Goal: Information Seeking & Learning: Learn about a topic

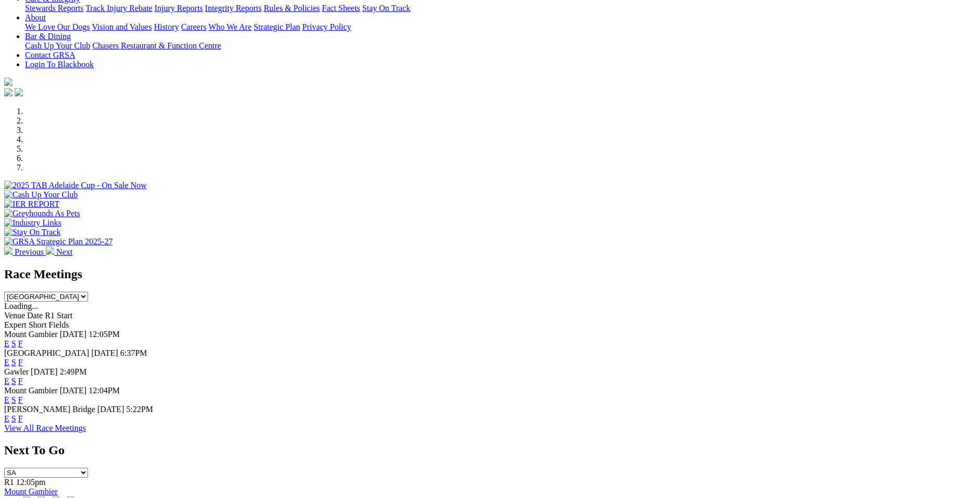
scroll to position [243, 0]
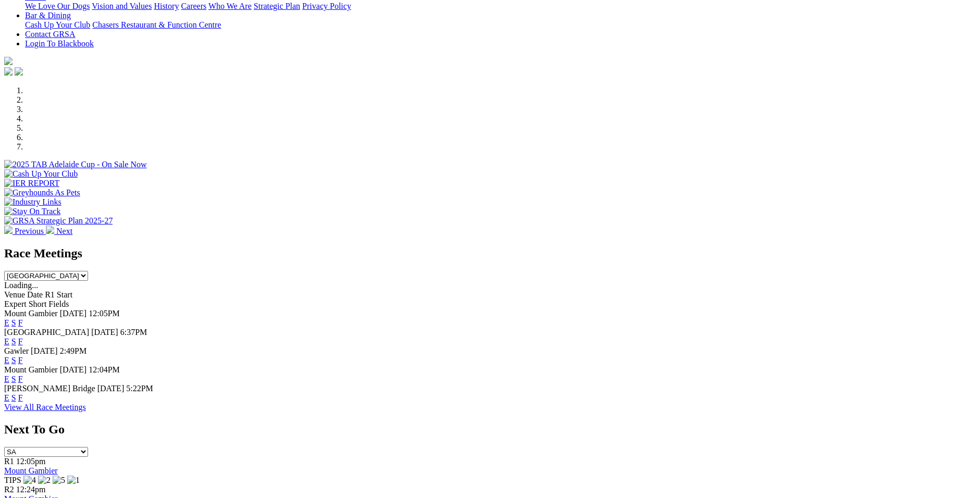
click at [9, 318] on link "E" at bounding box center [6, 322] width 5 height 9
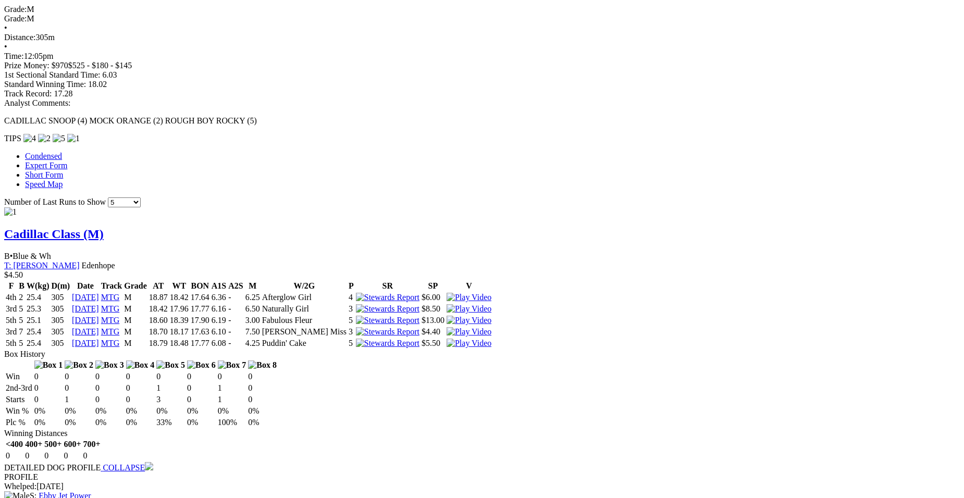
scroll to position [729, 0]
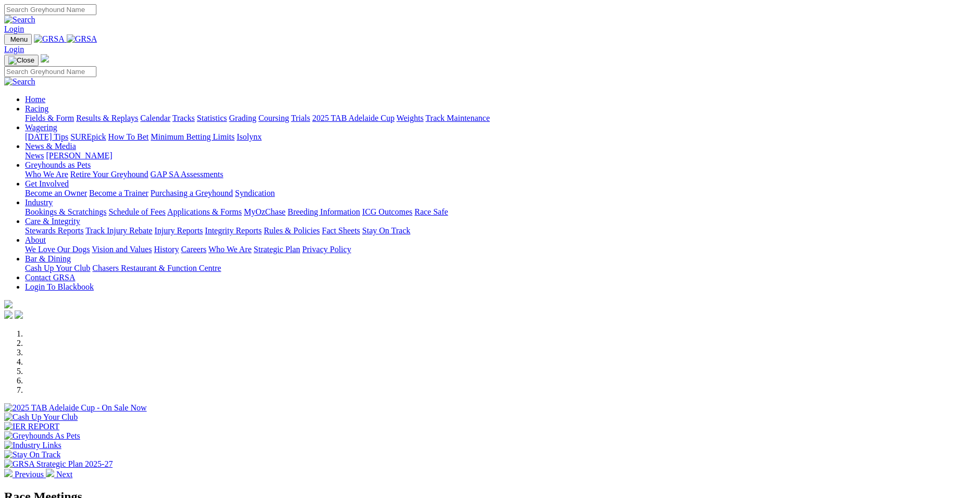
scroll to position [243, 0]
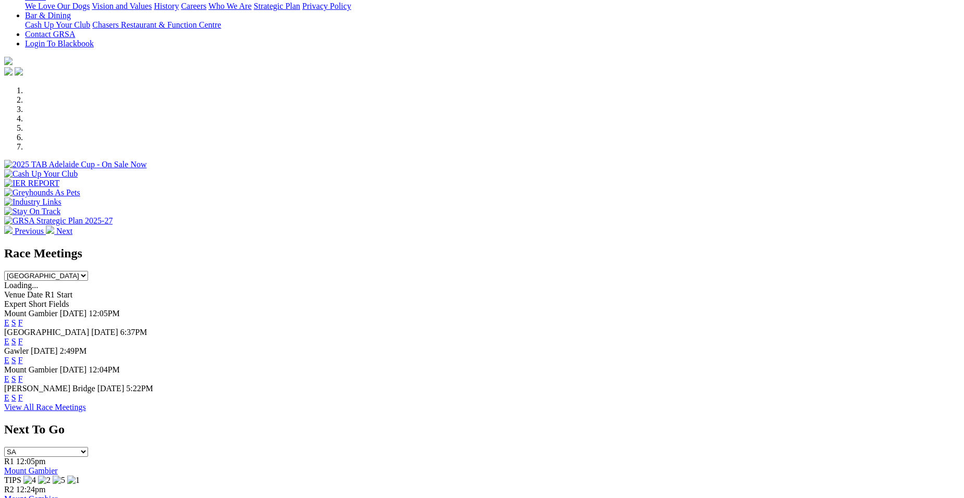
click at [88, 271] on select "South Australia New South Wales Northern Territory Queensland Tasmania Victoria…" at bounding box center [46, 276] width 84 height 10
select select "VIC"
click at [88, 271] on select "South Australia New South Wales Northern Territory Queensland Tasmania Victoria…" at bounding box center [46, 276] width 84 height 10
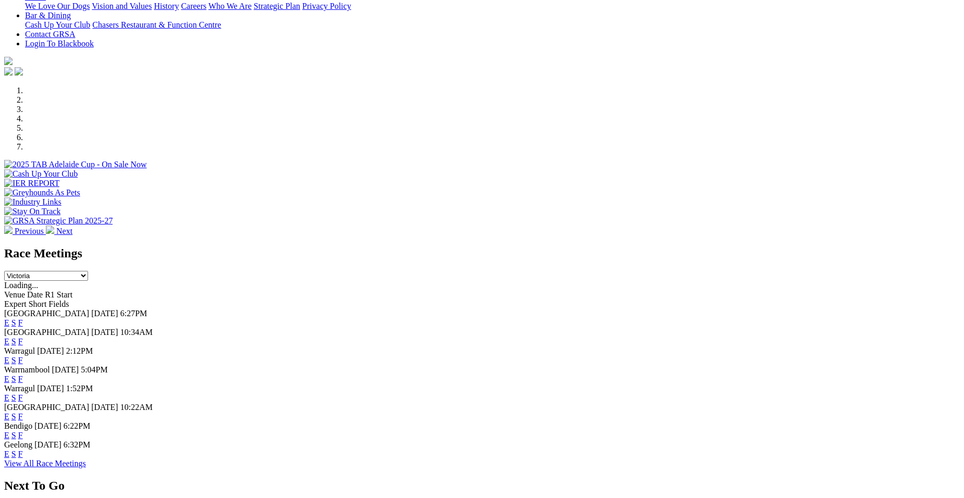
click at [9, 337] on link "E" at bounding box center [6, 341] width 5 height 9
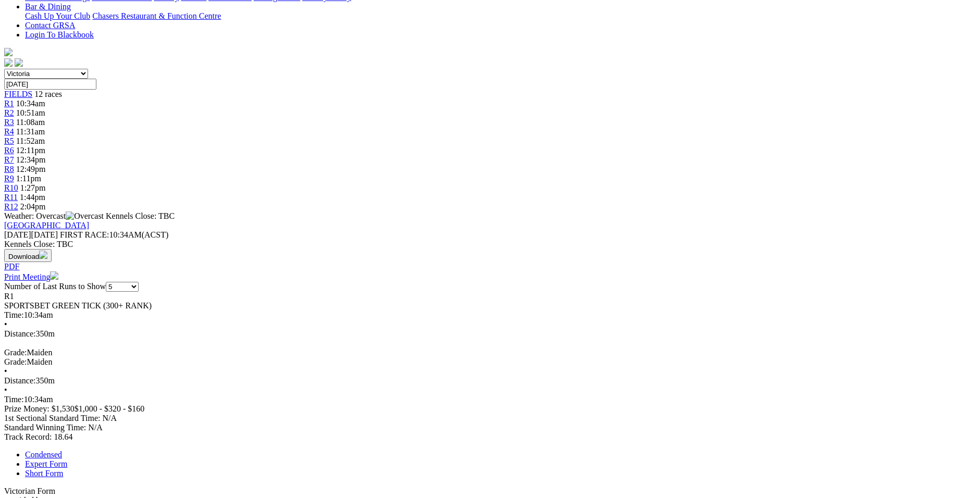
scroll to position [292, 0]
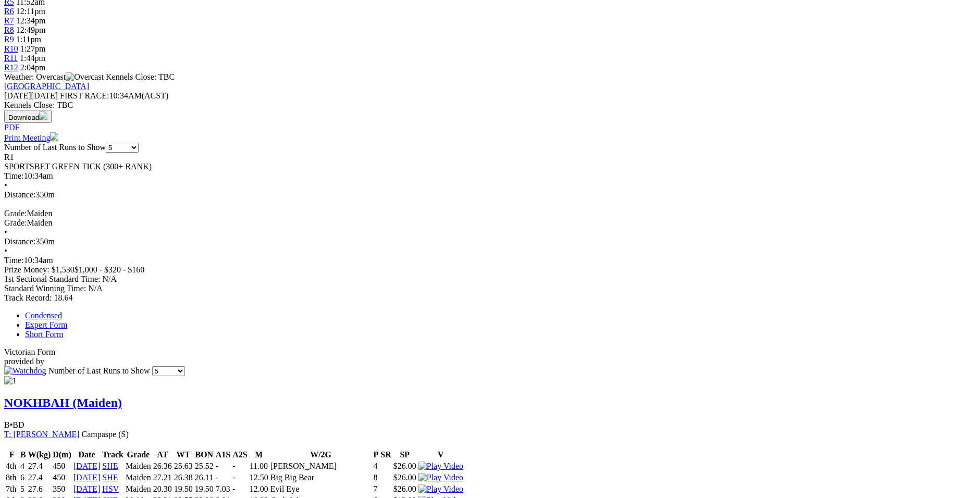
scroll to position [444, 0]
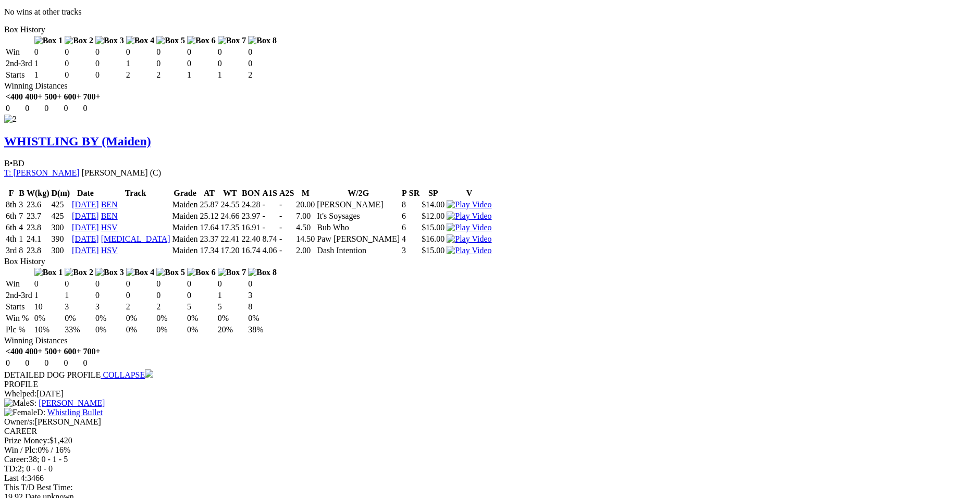
scroll to position [1209, 0]
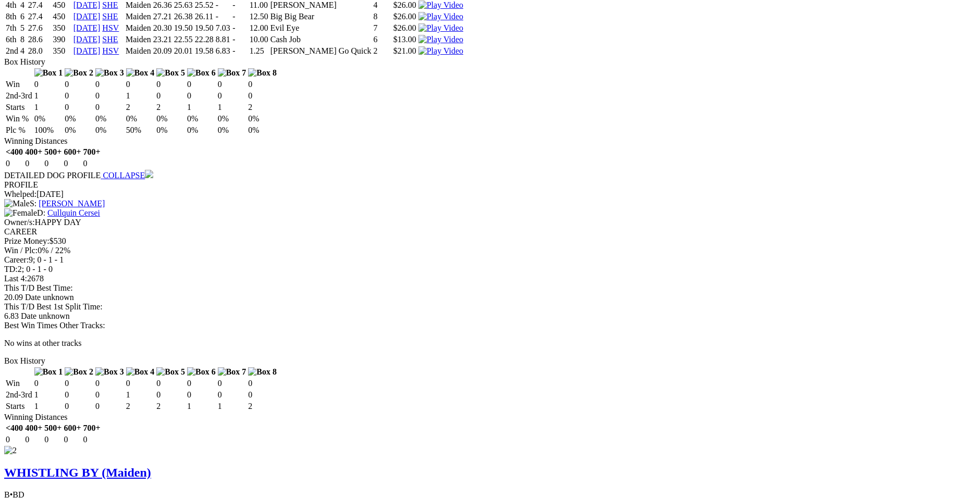
scroll to position [1307, 0]
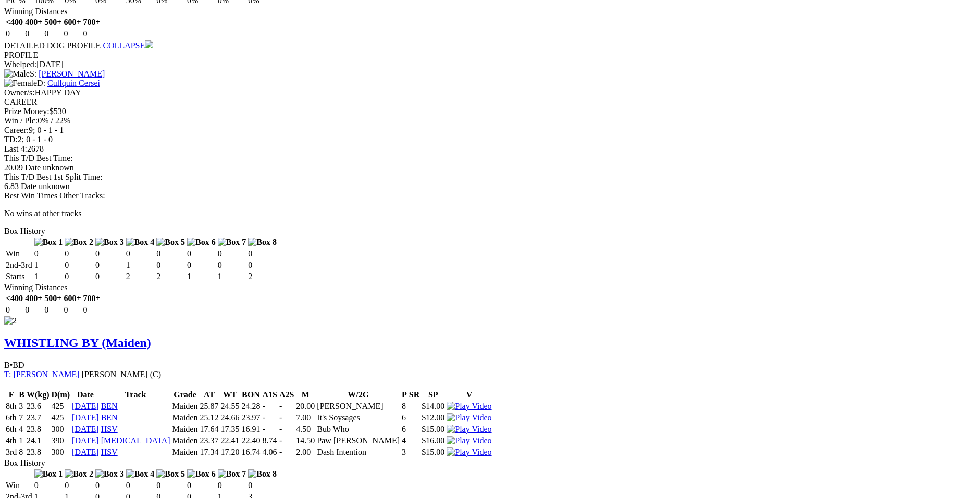
scroll to position [973, 0]
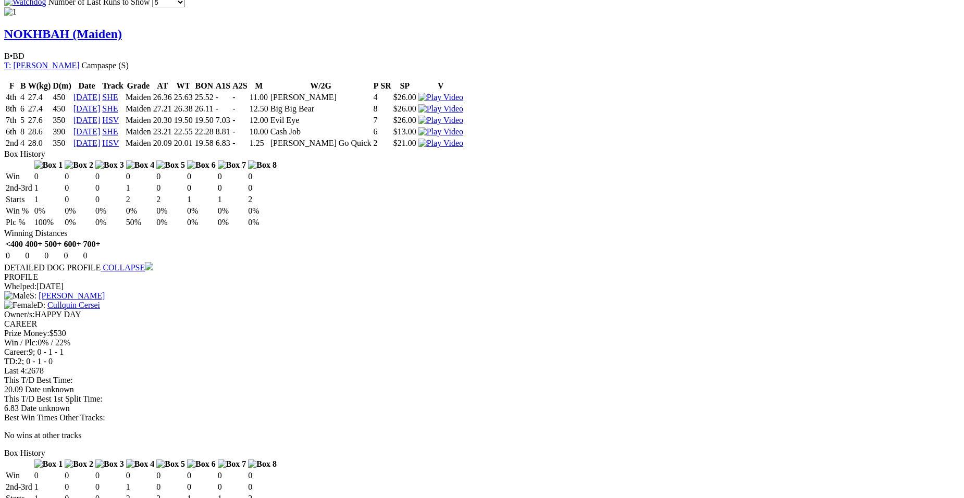
scroll to position [723, 0]
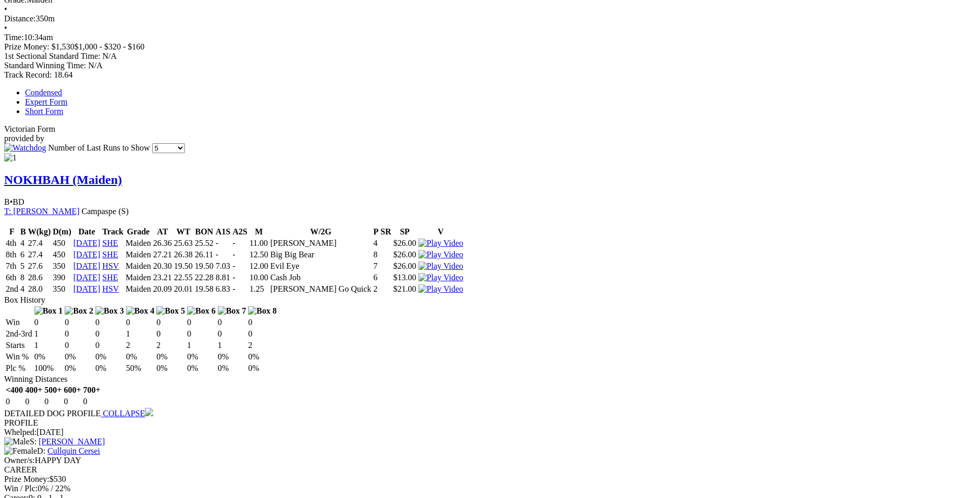
scroll to position [612, 0]
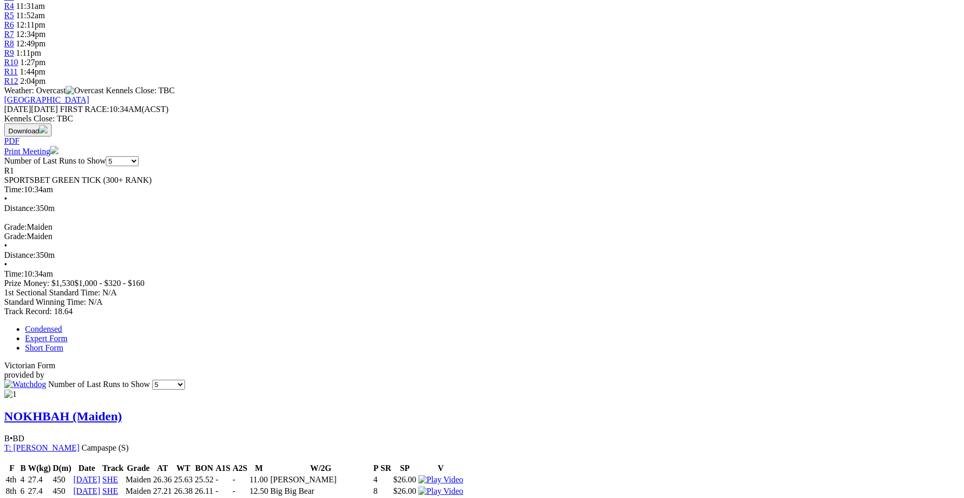
scroll to position [355, 0]
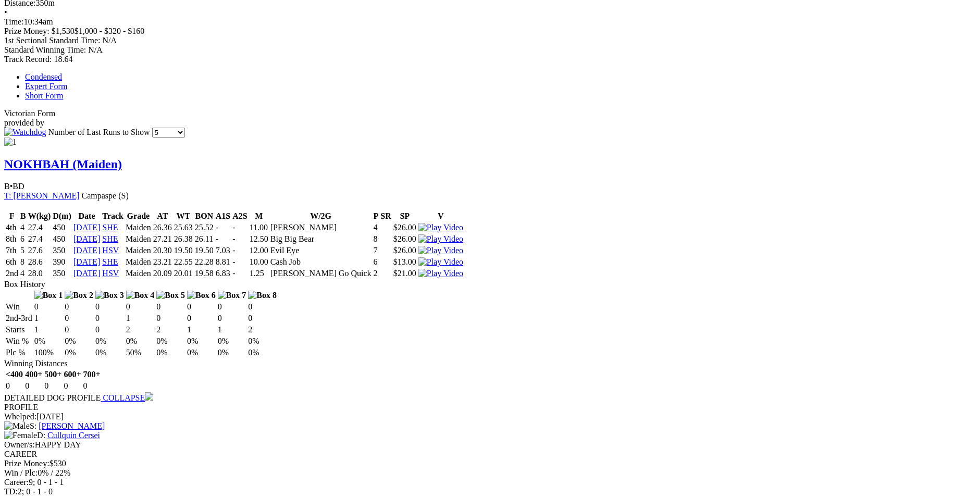
scroll to position [213, 0]
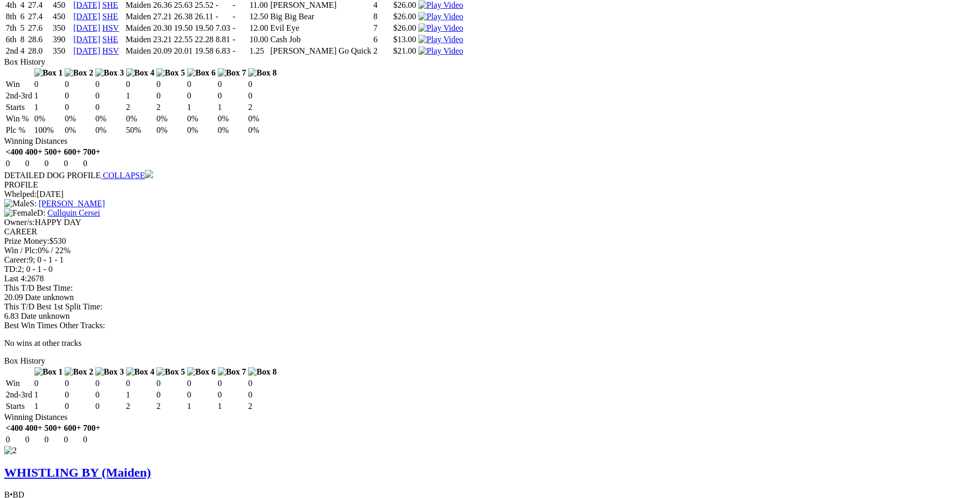
scroll to position [1307, 0]
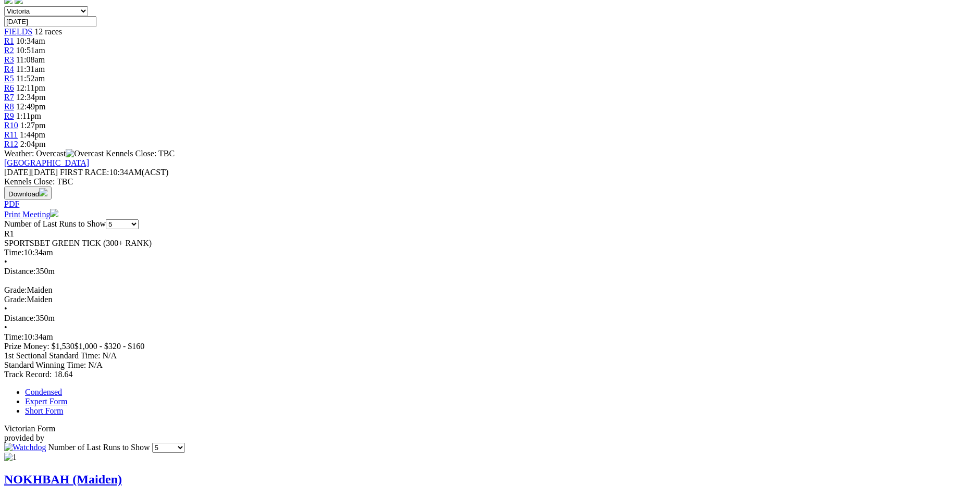
scroll to position [0, 0]
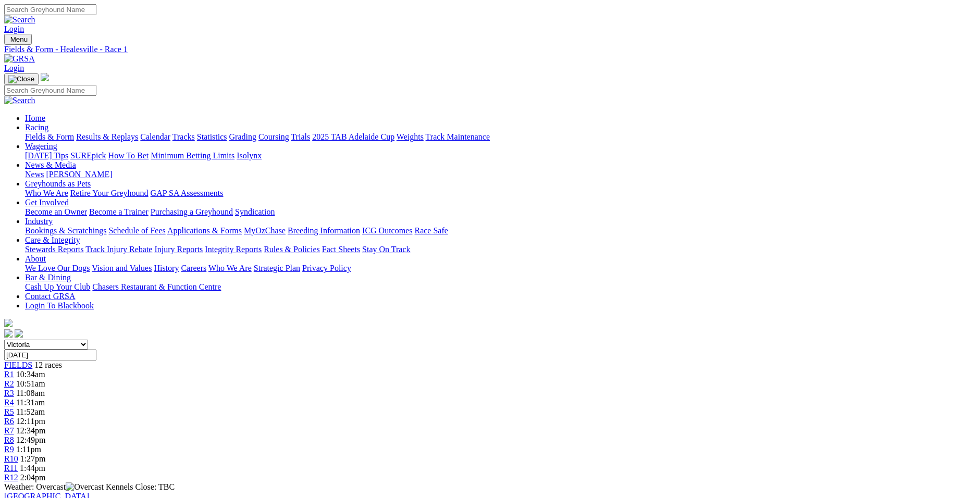
click at [14, 379] on span "R2" at bounding box center [9, 383] width 10 height 9
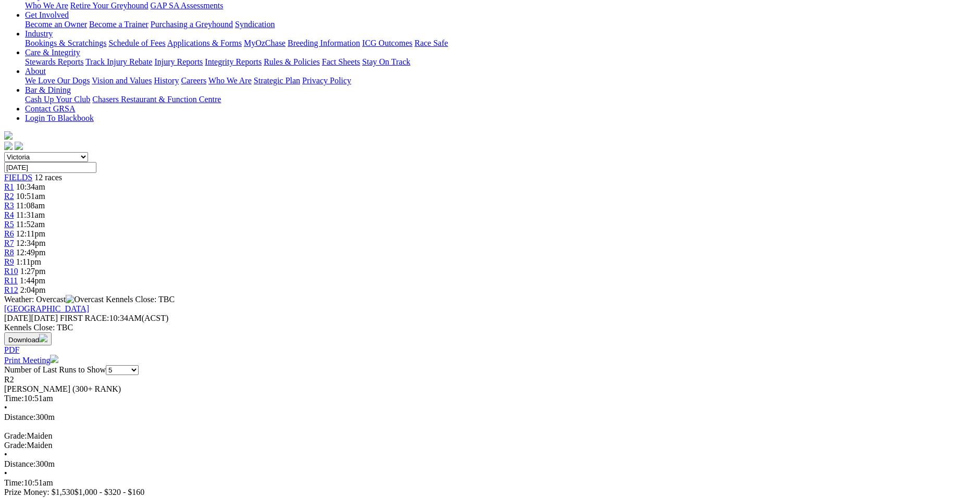
scroll to position [208, 0]
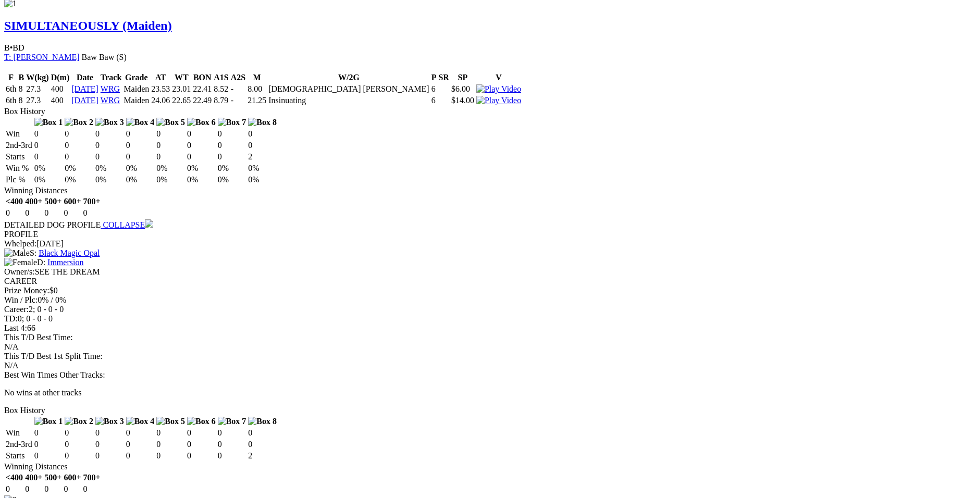
scroll to position [352, 0]
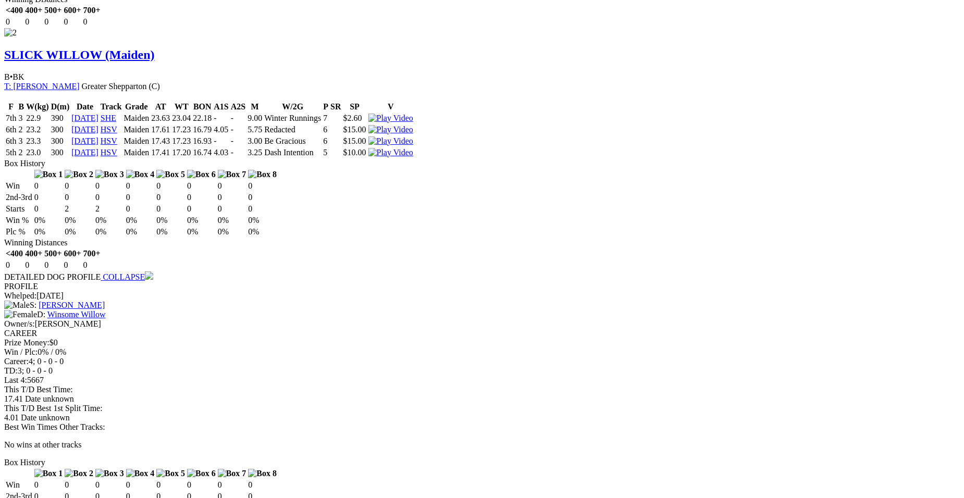
scroll to position [1352, 0]
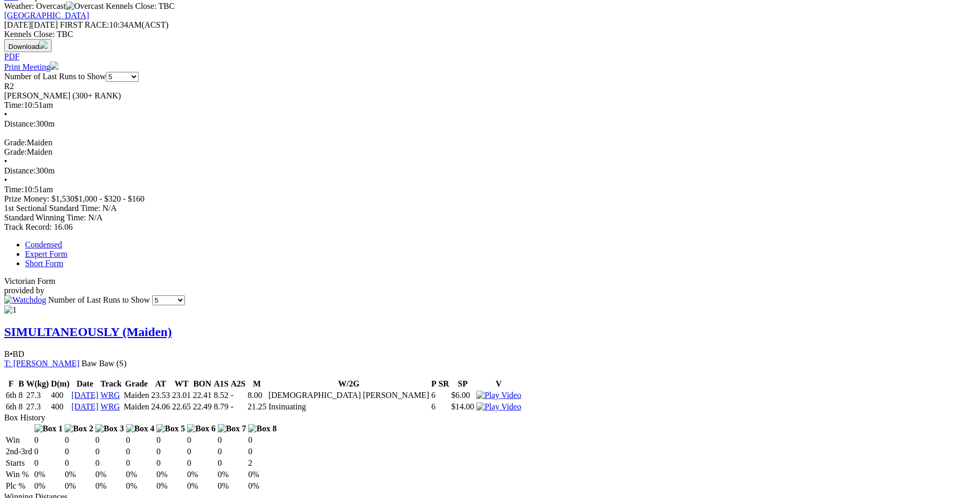
scroll to position [45, 0]
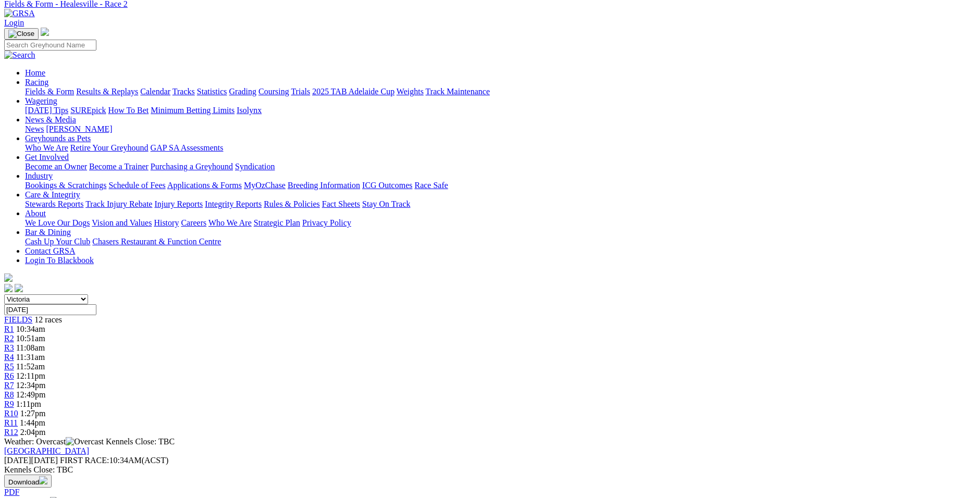
click at [45, 343] on span "11:08am" at bounding box center [30, 347] width 29 height 9
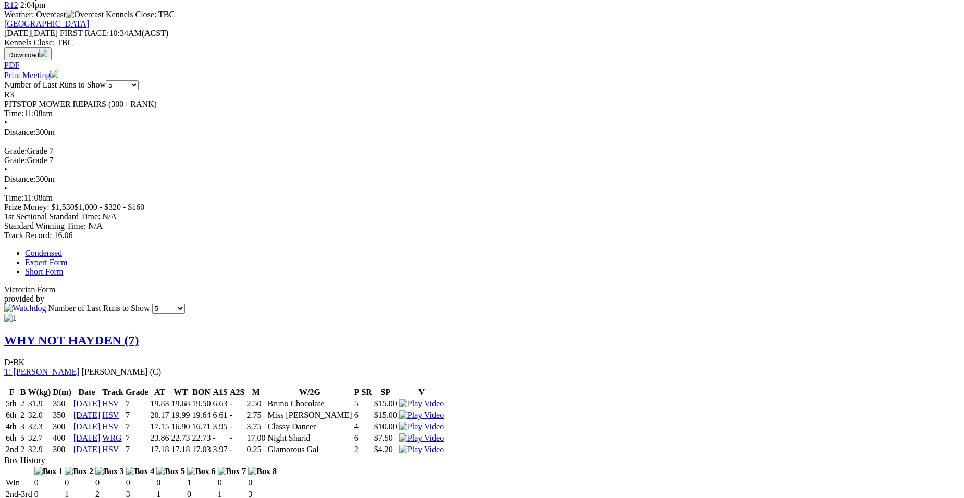
scroll to position [37, 0]
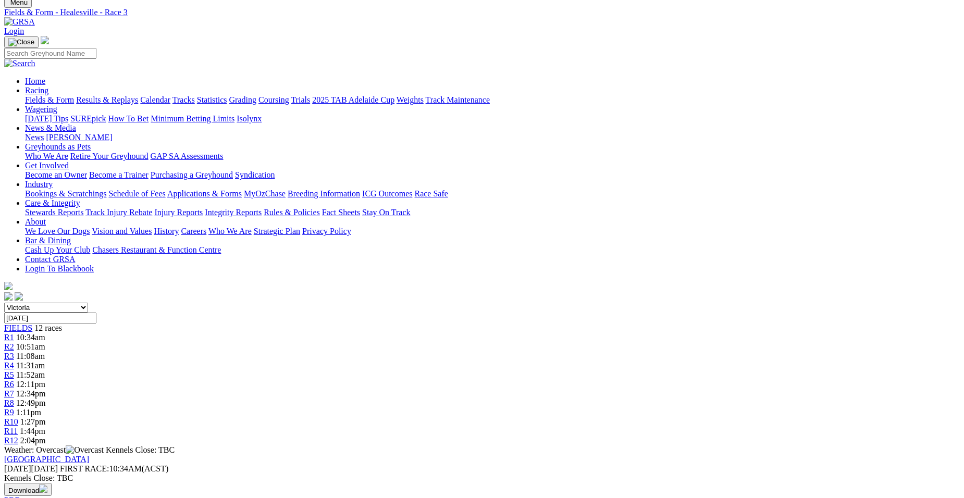
click at [281, 342] on div "R2 10:51am" at bounding box center [481, 346] width 955 height 9
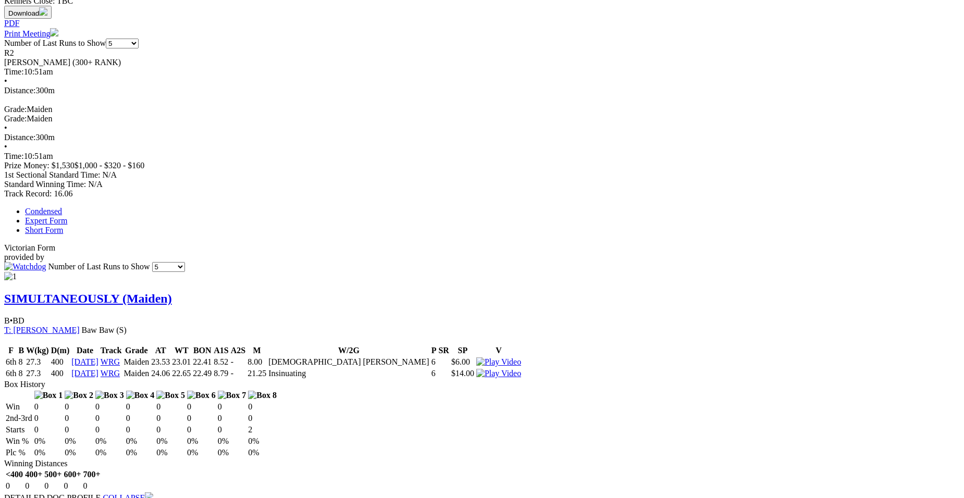
scroll to position [79, 0]
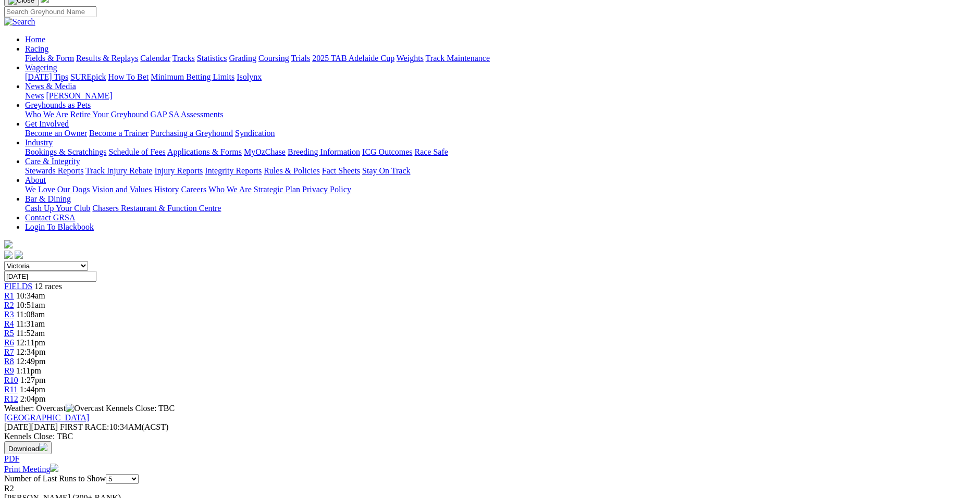
click at [45, 310] on span "11:08am" at bounding box center [30, 314] width 29 height 9
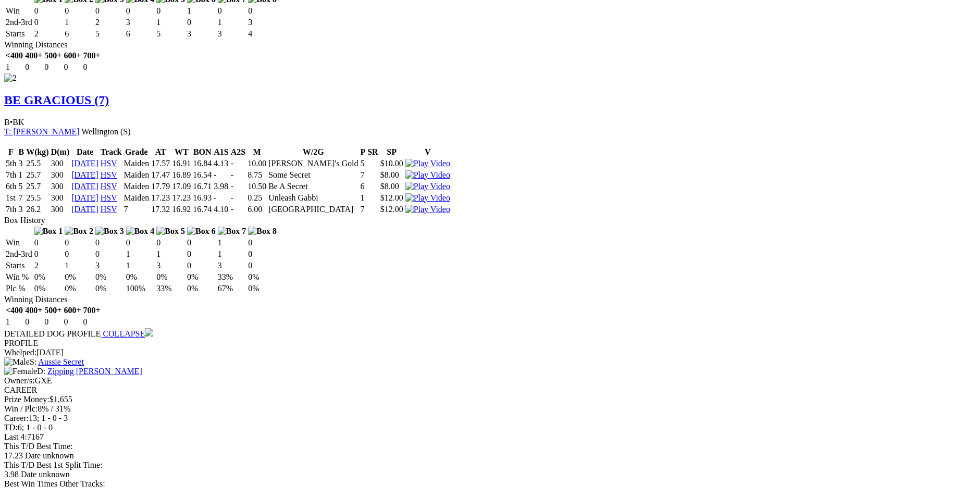
scroll to position [1271, 0]
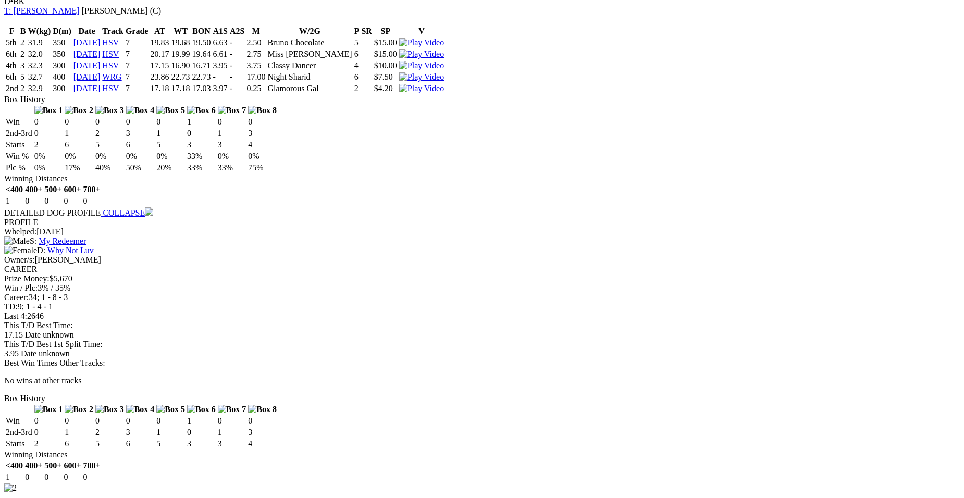
scroll to position [799, 0]
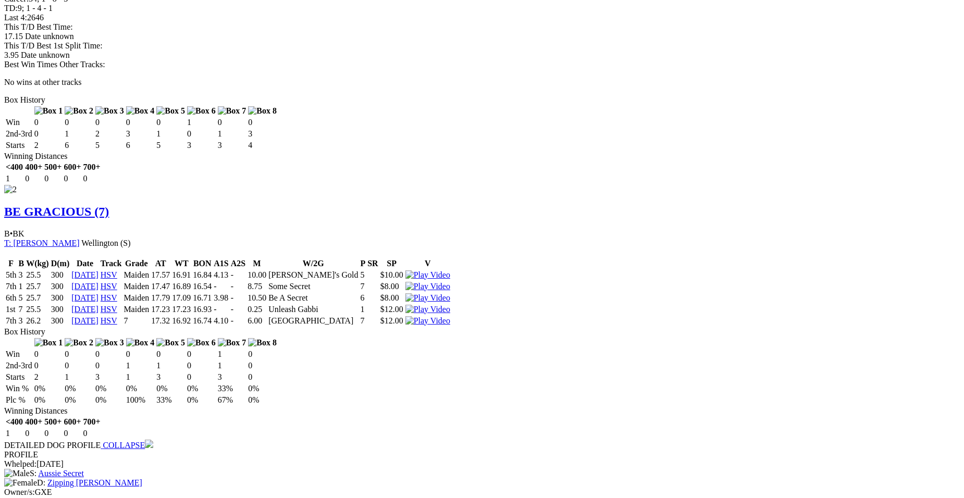
scroll to position [1160, 0]
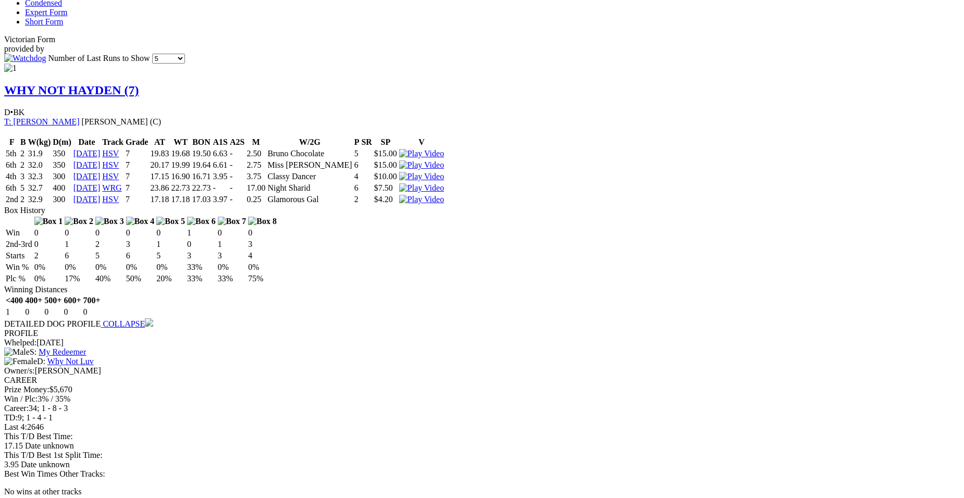
scroll to position [715, 0]
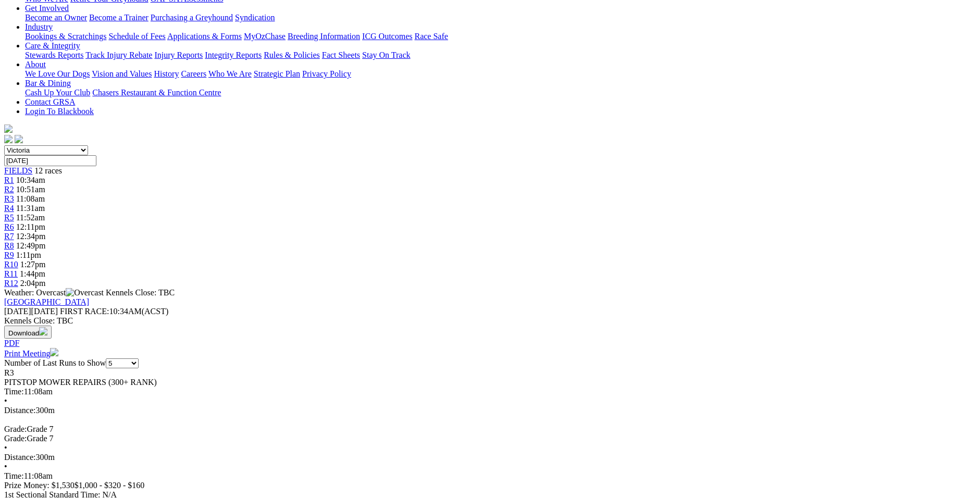
scroll to position [0, 0]
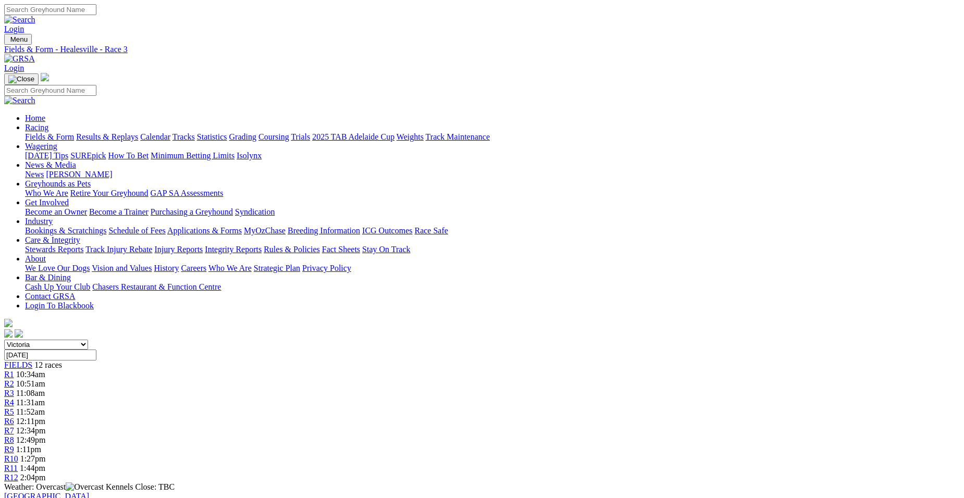
click at [14, 398] on link "R4" at bounding box center [9, 402] width 10 height 9
click at [45, 370] on span "10:34am" at bounding box center [30, 374] width 29 height 9
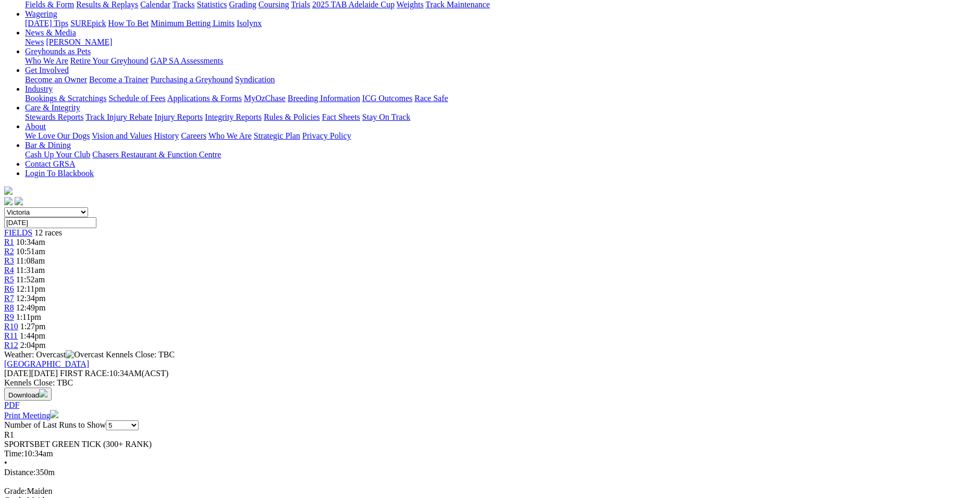
scroll to position [98, 0]
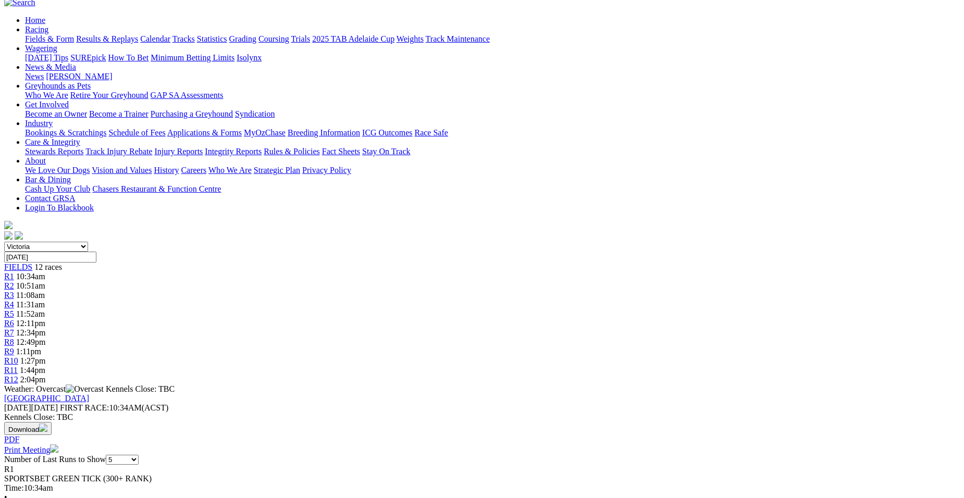
click at [14, 281] on link "R2" at bounding box center [9, 285] width 10 height 9
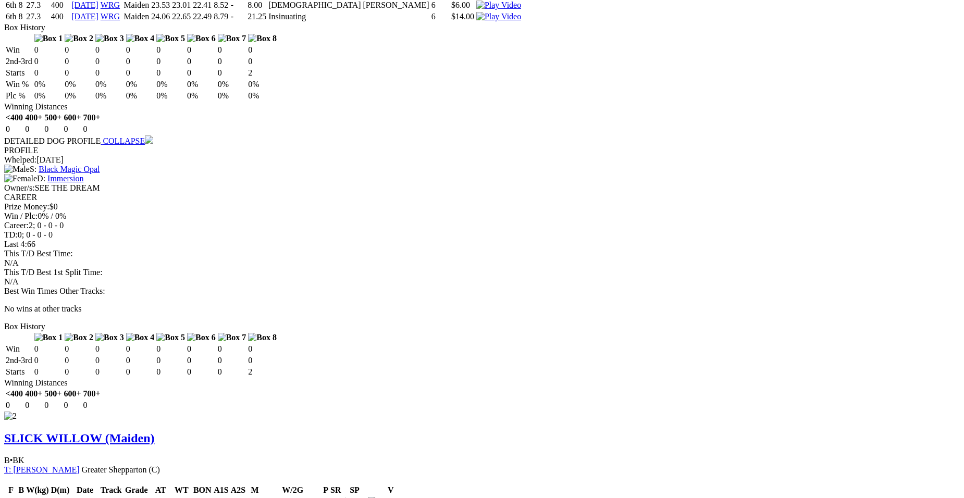
scroll to position [1307, 0]
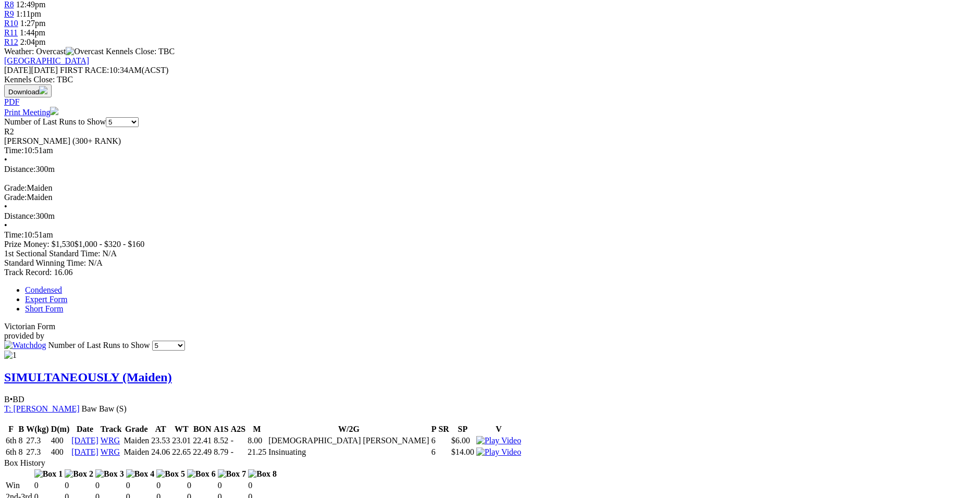
scroll to position [0, 0]
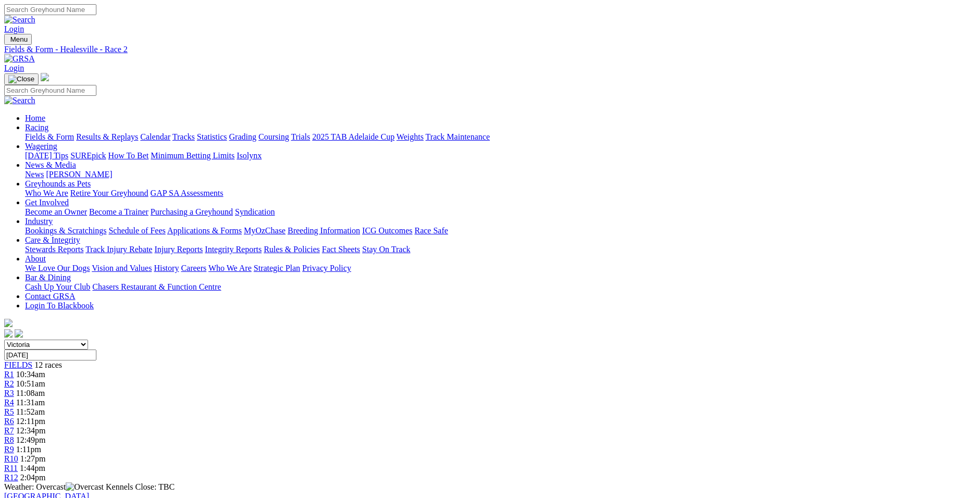
click at [389, 398] on div "R4 11:31am" at bounding box center [481, 402] width 955 height 9
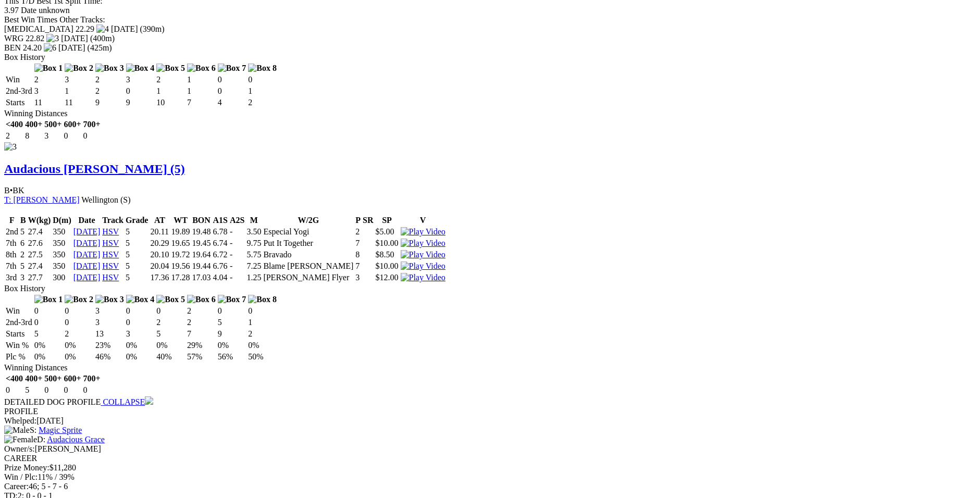
scroll to position [1255, 0]
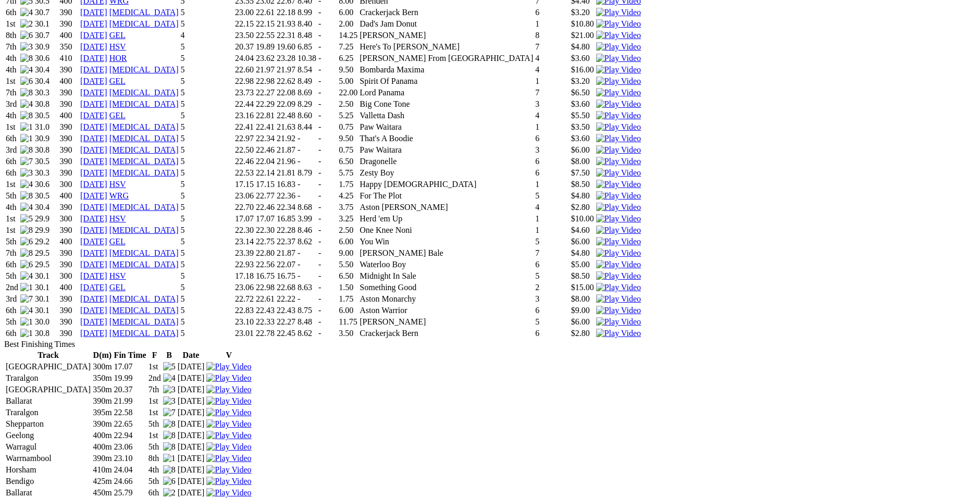
scroll to position [1410, 0]
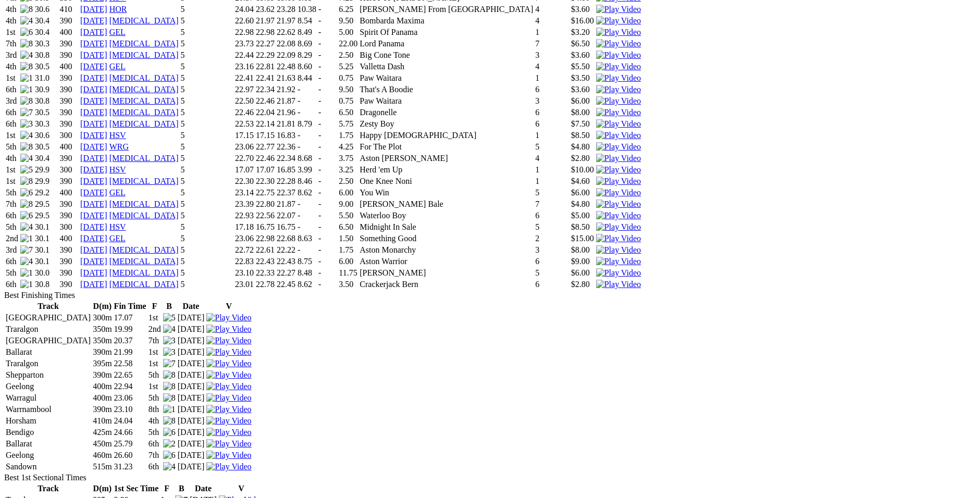
click at [635, 222] on img at bounding box center [618, 226] width 45 height 9
click at [634, 131] on img at bounding box center [618, 135] width 45 height 9
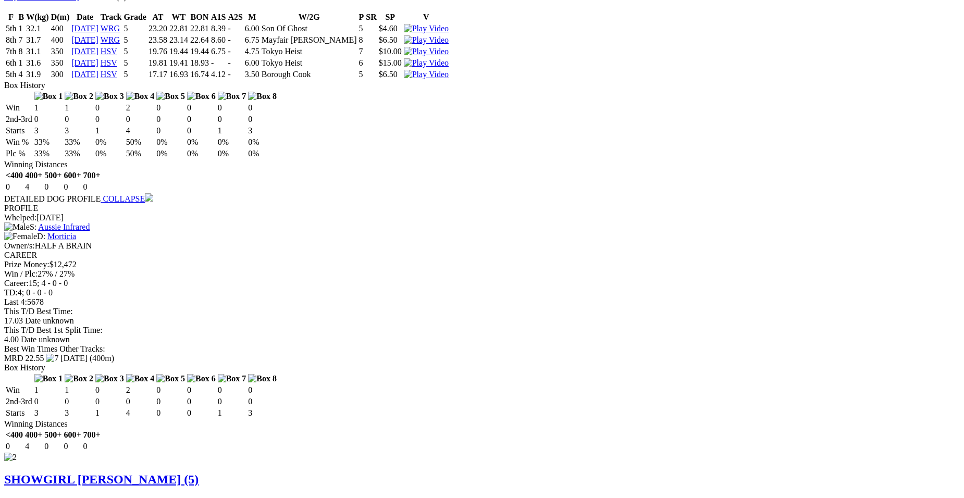
scroll to position [819, 0]
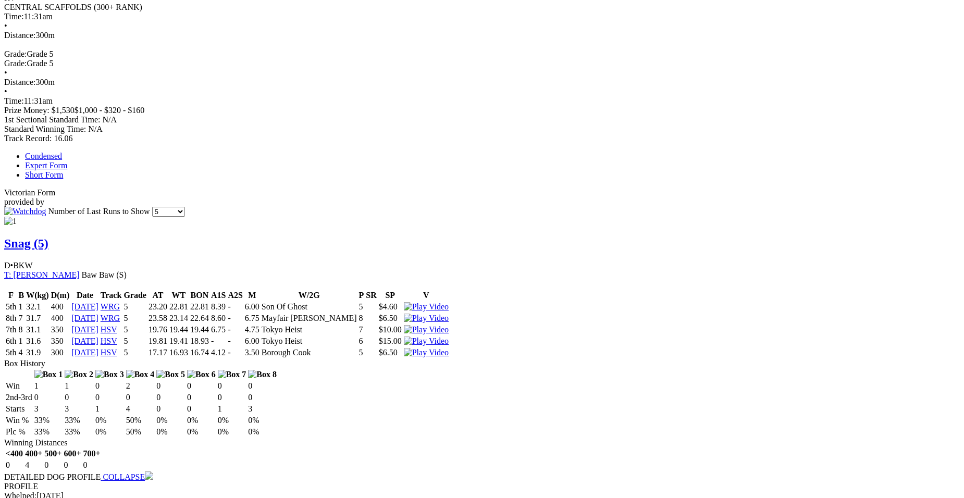
scroll to position [528, 0]
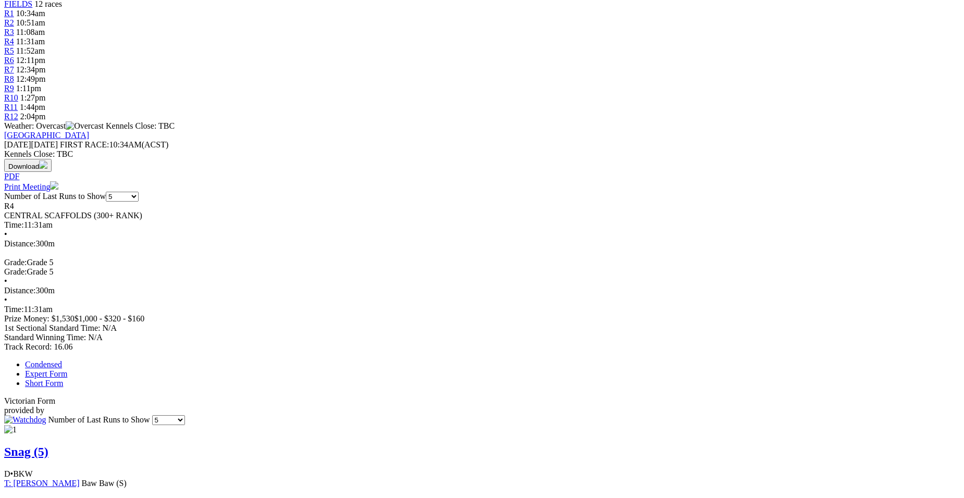
scroll to position [340, 0]
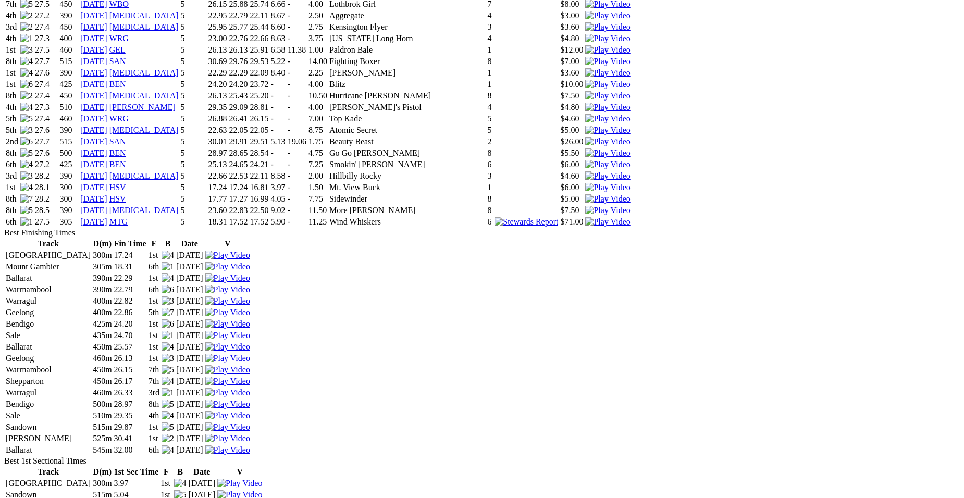
scroll to position [1354, 0]
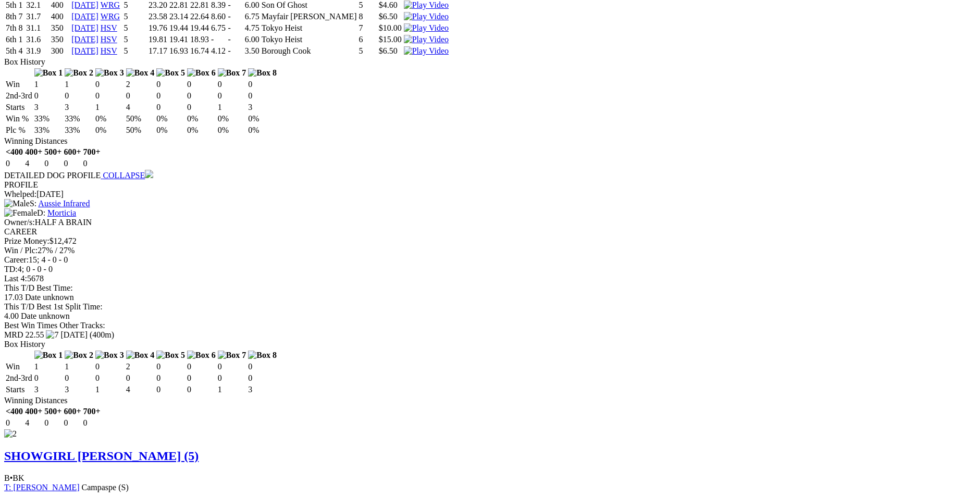
scroll to position [1307, 0]
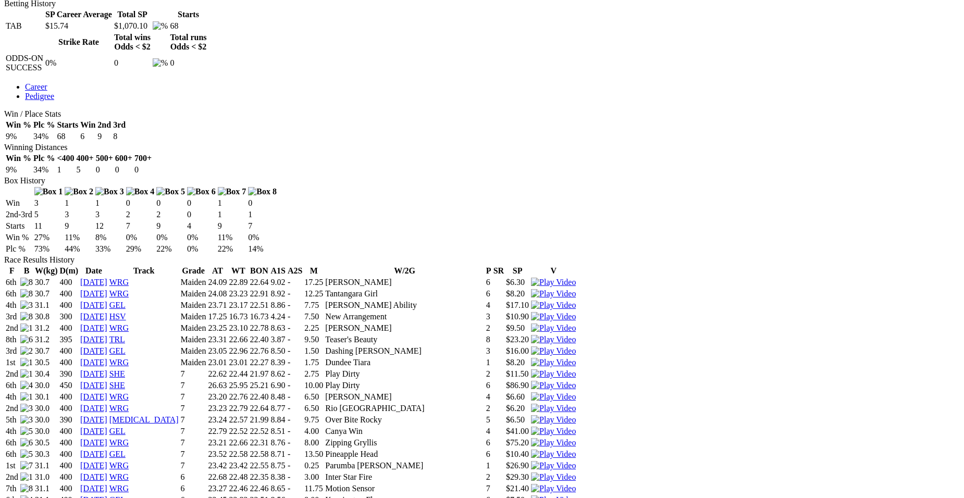
scroll to position [514, 0]
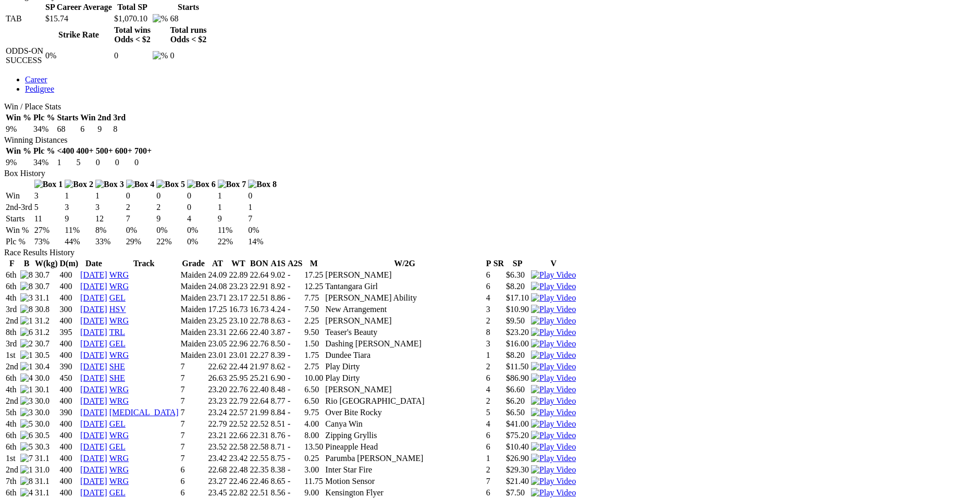
click at [576, 498] on img at bounding box center [553, 504] width 45 height 9
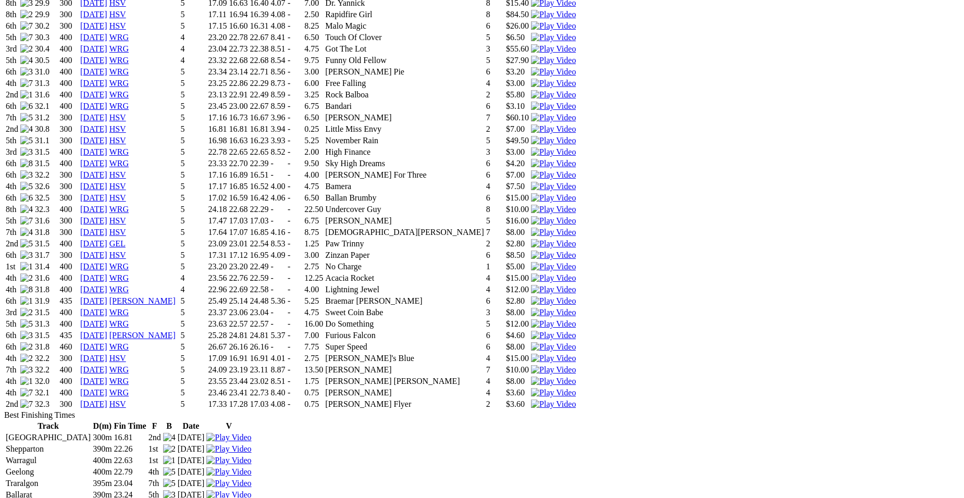
scroll to position [1188, 0]
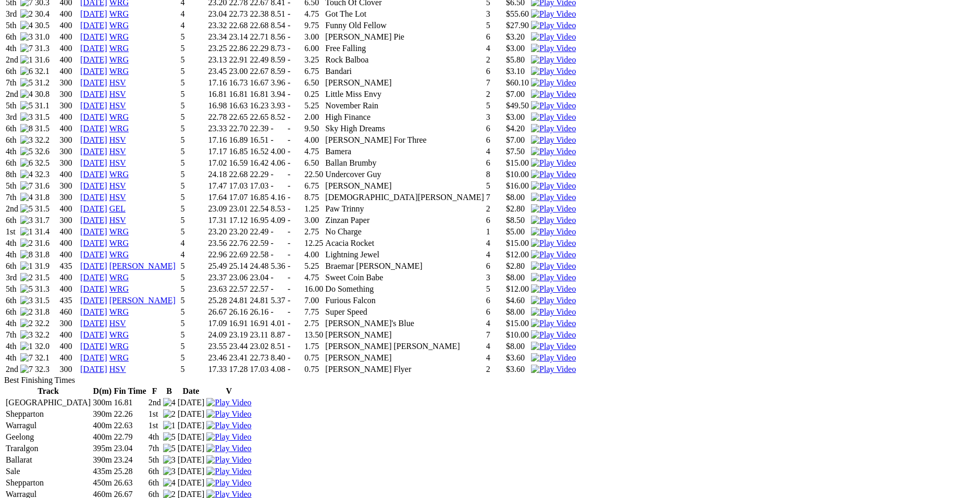
click at [576, 216] on img at bounding box center [553, 220] width 45 height 9
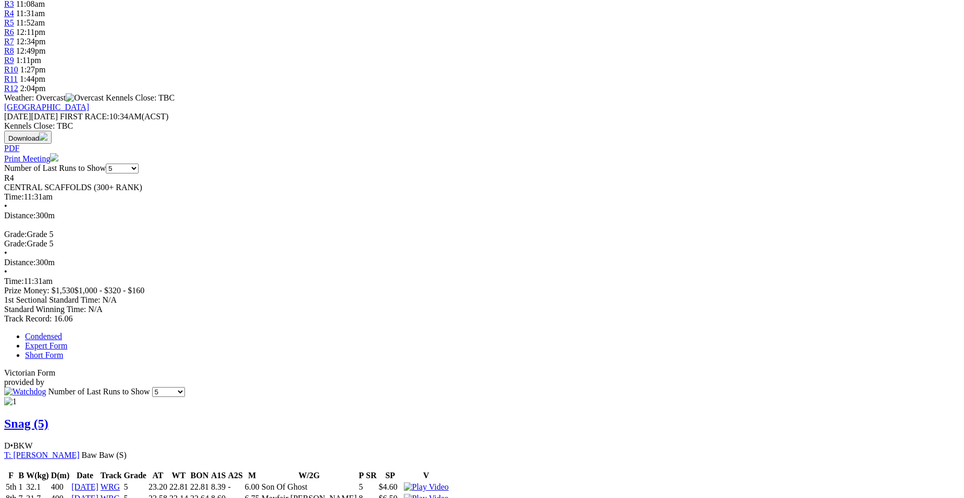
scroll to position [431, 0]
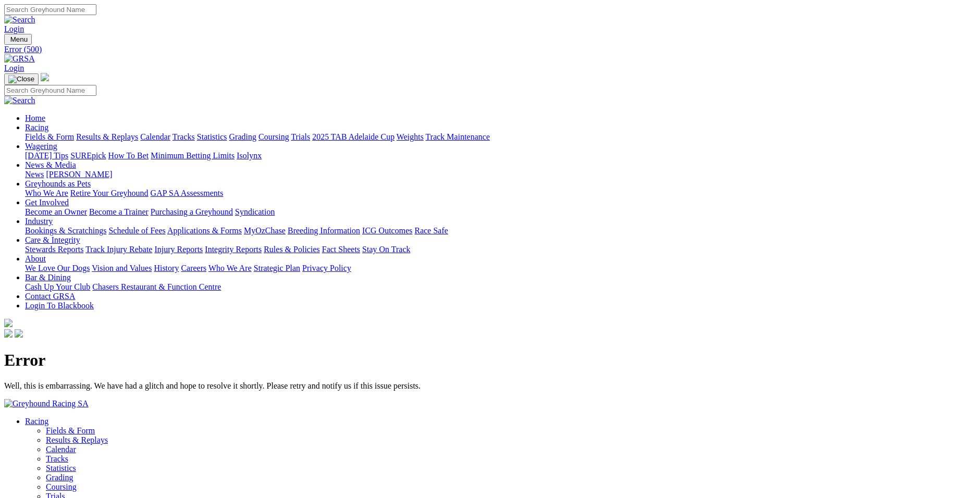
scroll to position [93, 0]
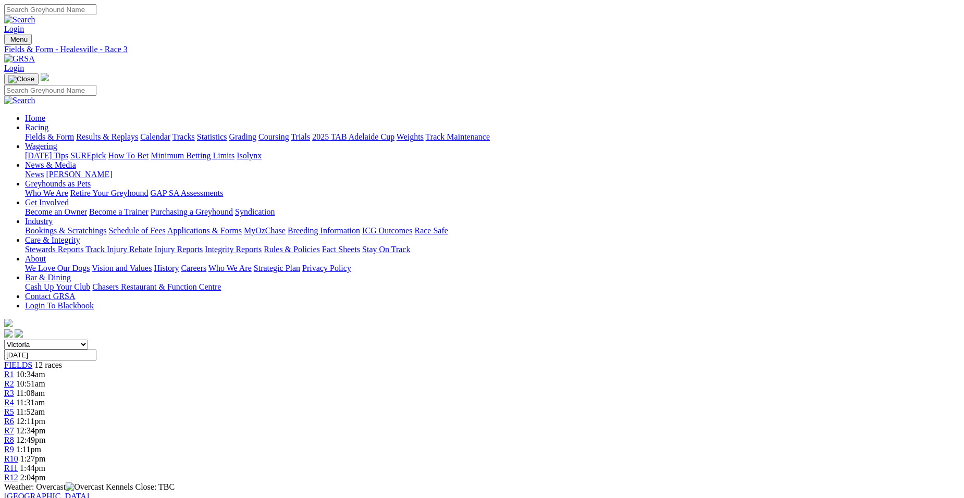
scroll to position [25, 0]
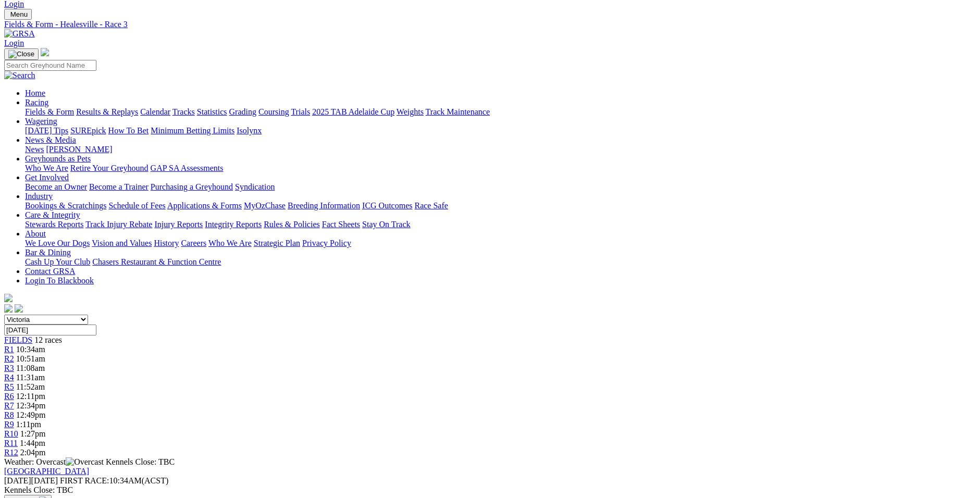
click at [88, 315] on select "South Australia New South Wales Northern Territory Queensland Tasmania Victoria…" at bounding box center [46, 320] width 84 height 10
select select "QLD"
click at [88, 315] on select "South Australia New South Wales Northern Territory Queensland Tasmania Victoria…" at bounding box center [46, 320] width 84 height 10
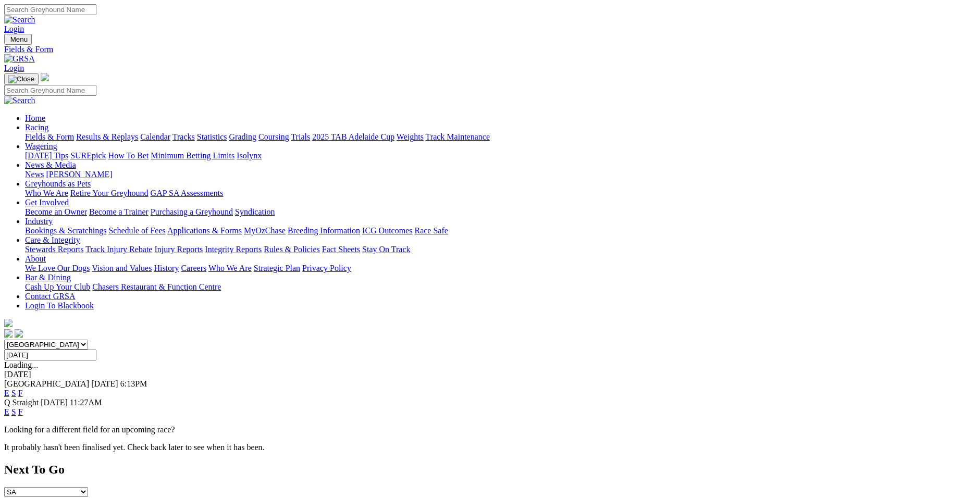
click at [9, 407] on span "E" at bounding box center [6, 411] width 5 height 9
click at [9, 407] on link "E" at bounding box center [6, 411] width 5 height 9
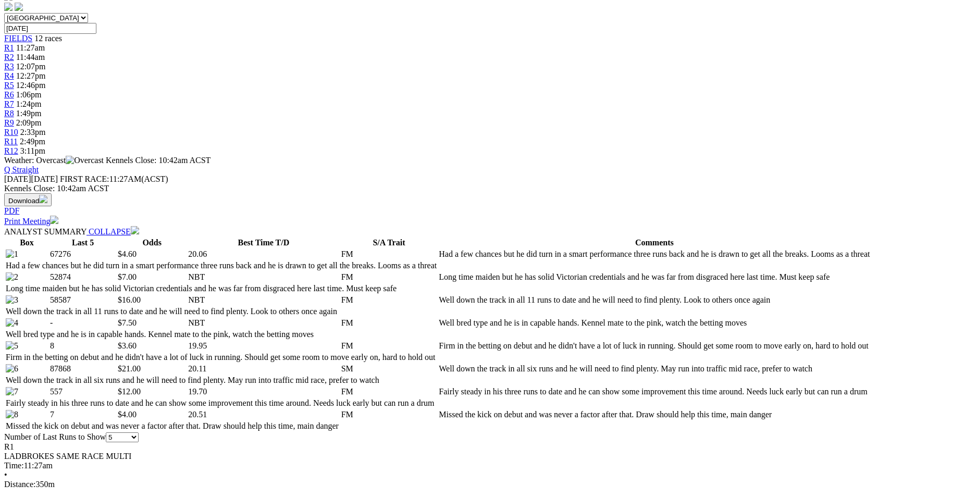
scroll to position [361, 0]
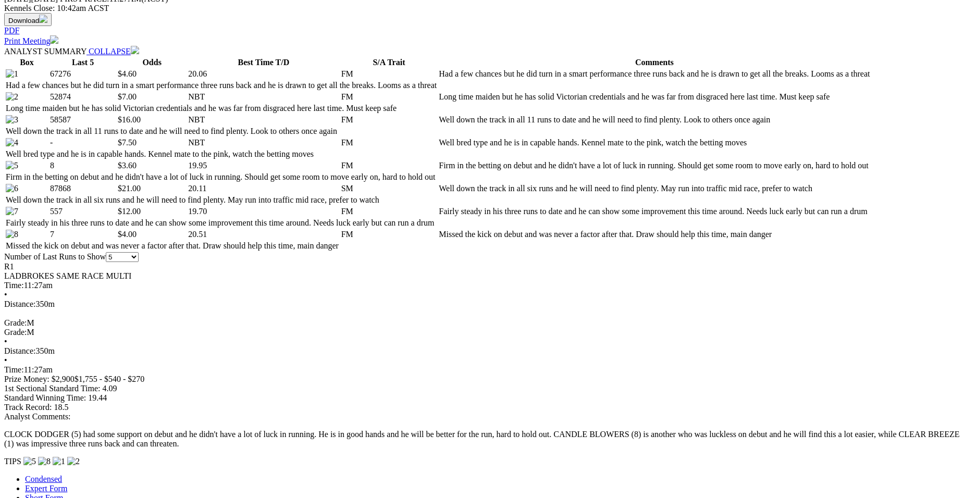
scroll to position [528, 0]
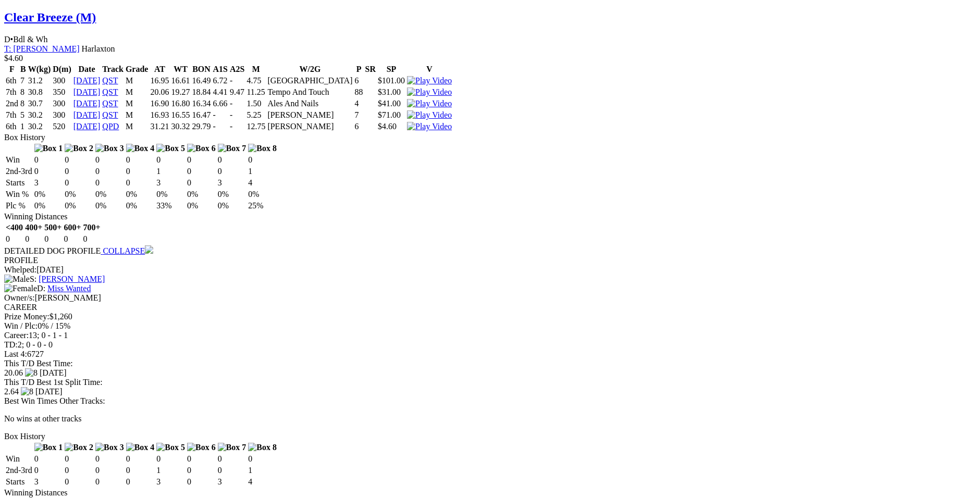
scroll to position [1482, 0]
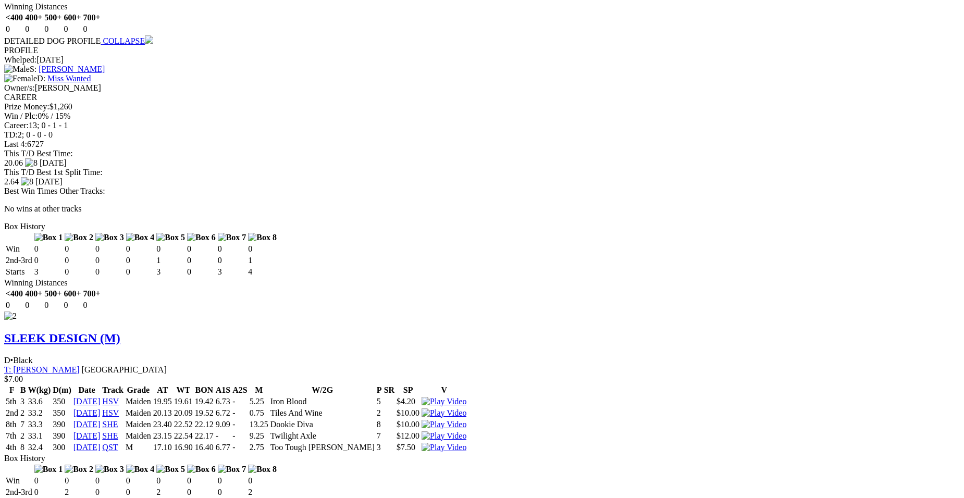
scroll to position [1253, 0]
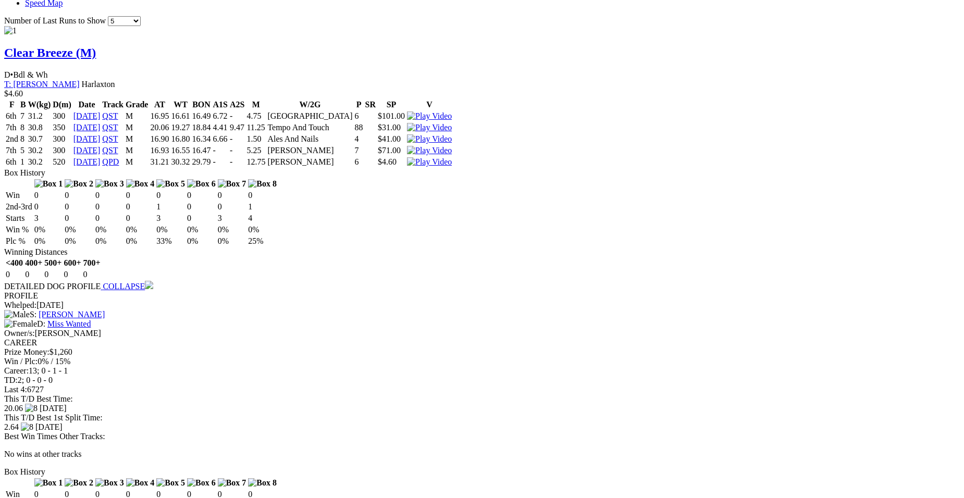
scroll to position [1014, 0]
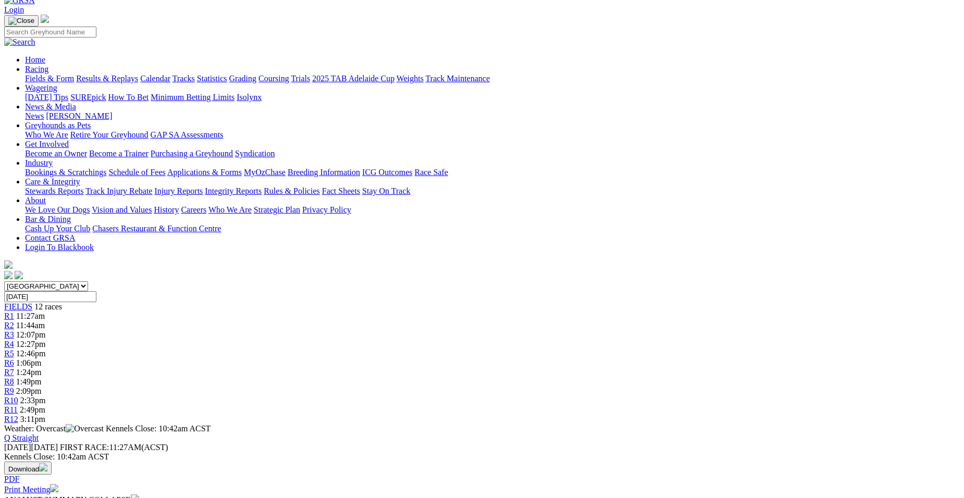
scroll to position [55, 0]
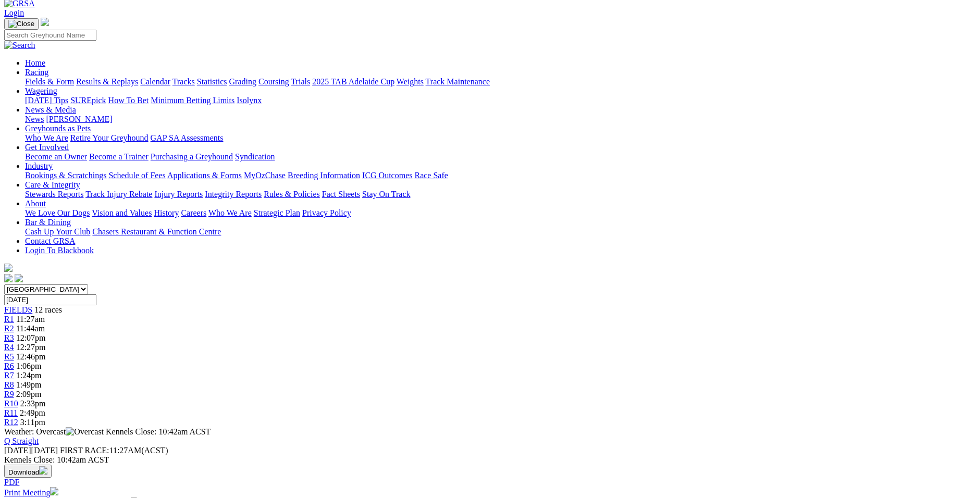
click at [14, 324] on span "R2" at bounding box center [9, 328] width 10 height 9
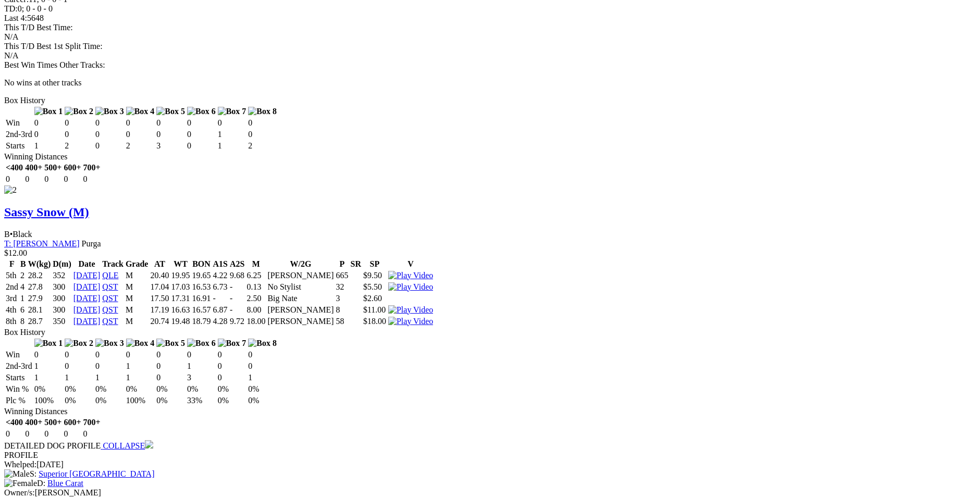
scroll to position [1410, 0]
